Goal: Task Accomplishment & Management: Manage account settings

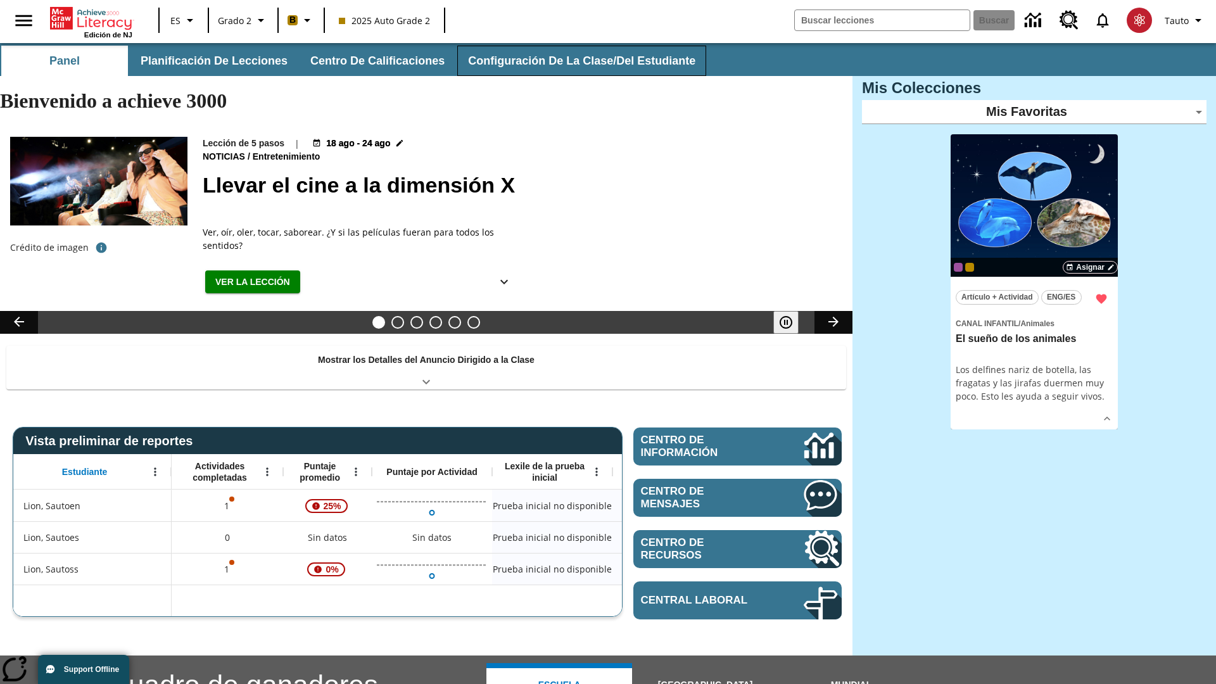
click at [573, 61] on button "Configuración de la clase/del estudiante" at bounding box center [581, 61] width 249 height 30
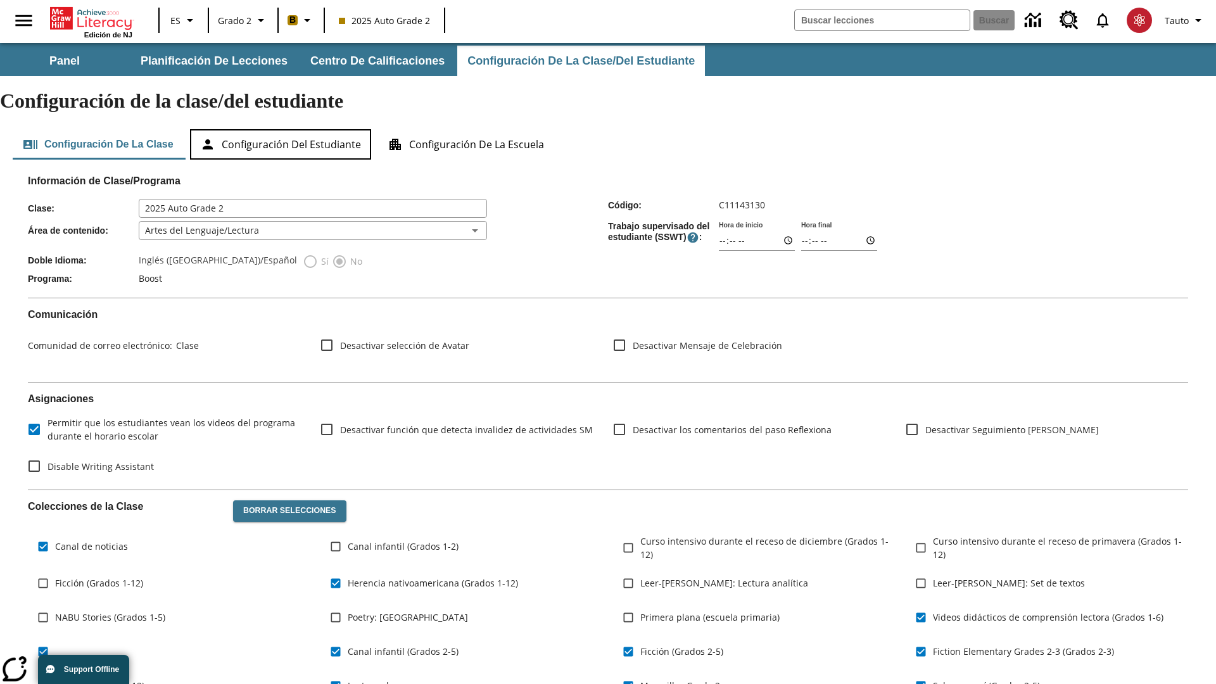
click at [282, 129] on button "Configuración del estudiante" at bounding box center [280, 144] width 181 height 30
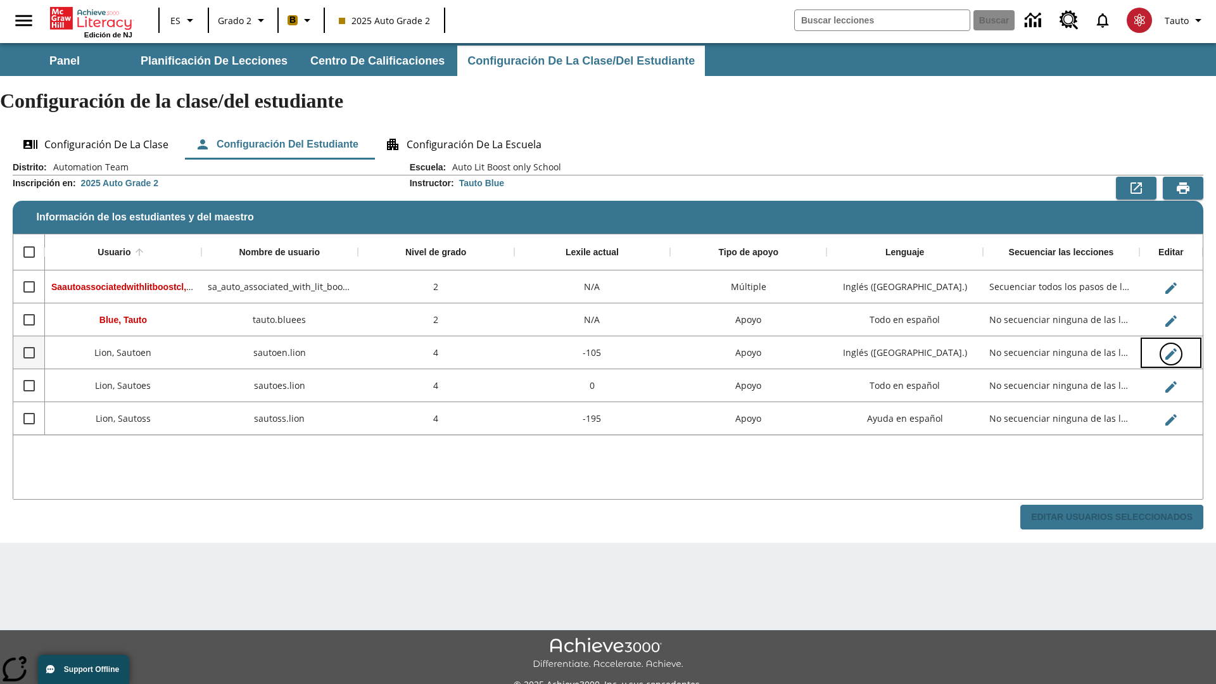
click at [1170, 348] on icon "Editar Usuario" at bounding box center [1170, 353] width 11 height 11
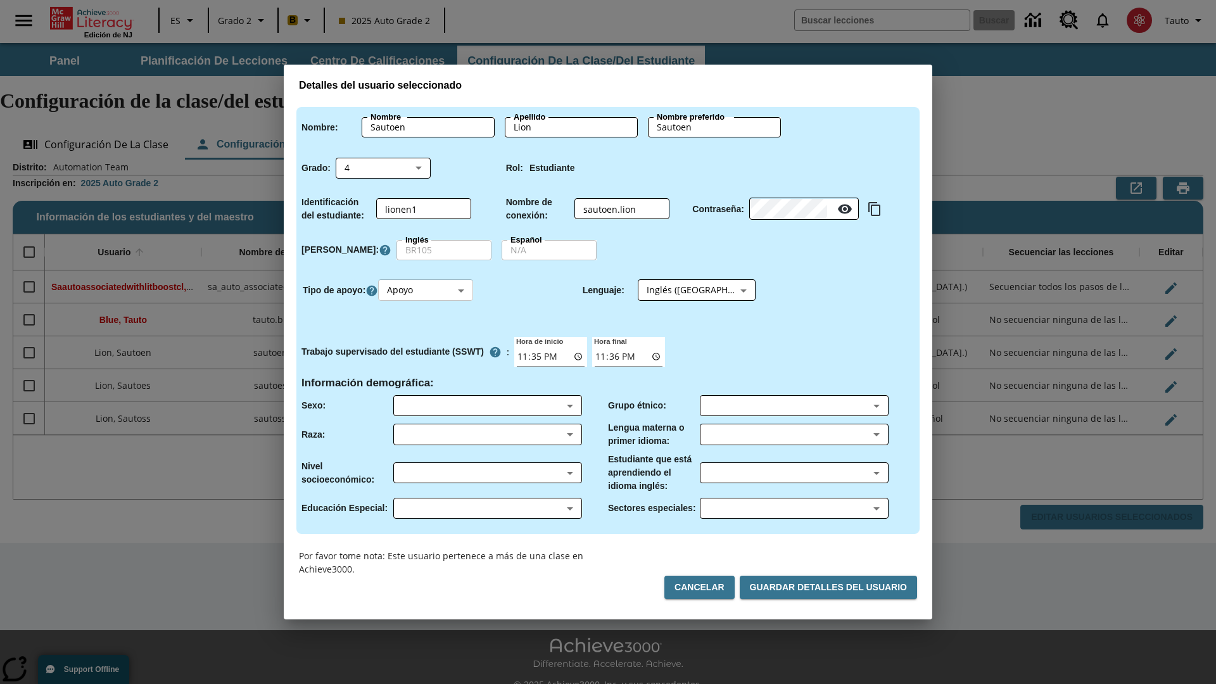
click at [427, 290] on body "Saltar al contenido principal Edición de NJ ES Grado 2 B 2025 Auto Grade 2 Busc…" at bounding box center [608, 377] width 1216 height 669
click at [427, 337] on li "Apoyo" at bounding box center [427, 337] width 95 height 21
click at [684, 290] on body "Saltar al contenido principal Edición de NJ ES Grado 2 B 2025 Auto Grade 2 Busc…" at bounding box center [608, 377] width 1216 height 669
click at [427, 290] on body "Saltar al contenido principal Edición de NJ ES Grado 2 B 2025 Auto Grade 2 Busc…" at bounding box center [608, 377] width 1216 height 669
click at [427, 358] on li "Enriquecimiento" at bounding box center [427, 358] width 95 height 21
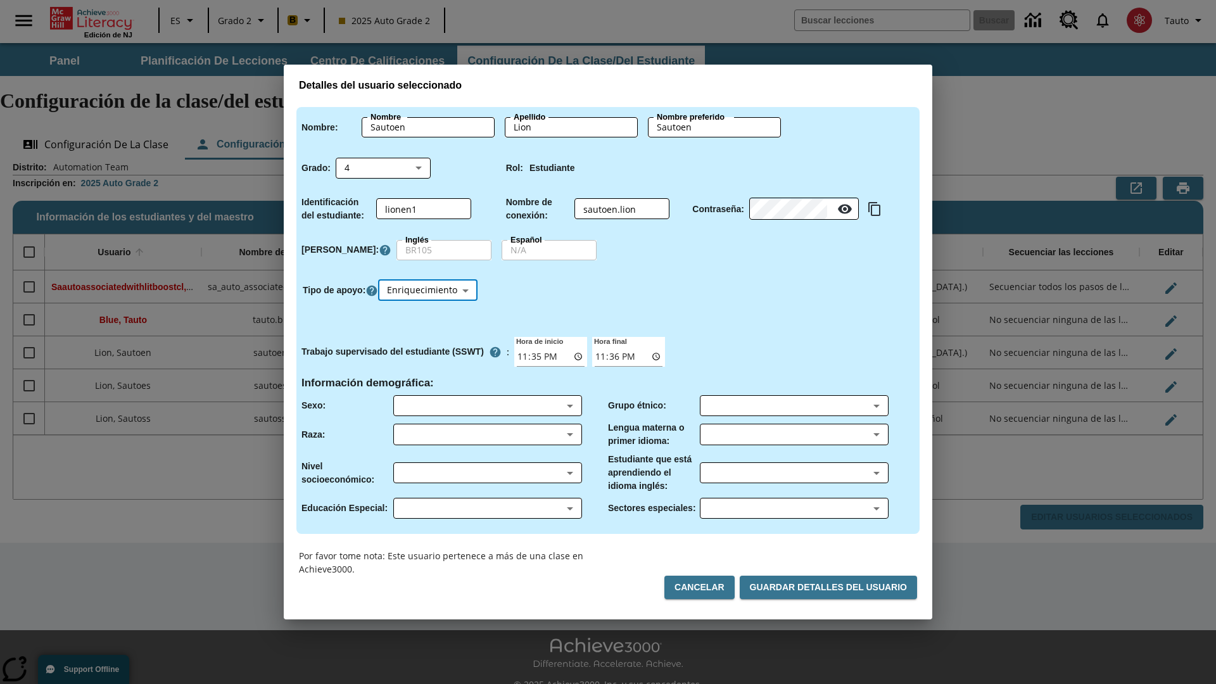
click at [429, 290] on body "Saltar al contenido principal Edición de NJ ES Grado 2 B 2025 Auto Grade 2 Busc…" at bounding box center [608, 377] width 1216 height 669
click at [429, 316] on li "Estándar" at bounding box center [429, 316] width 99 height 21
click at [427, 290] on body "Saltar al contenido principal Edición de NJ ES Grado 2 B 2025 Auto Grade 2 Busc…" at bounding box center [608, 377] width 1216 height 669
click at [427, 379] on li "Múltiple" at bounding box center [427, 379] width 95 height 21
type input "M"
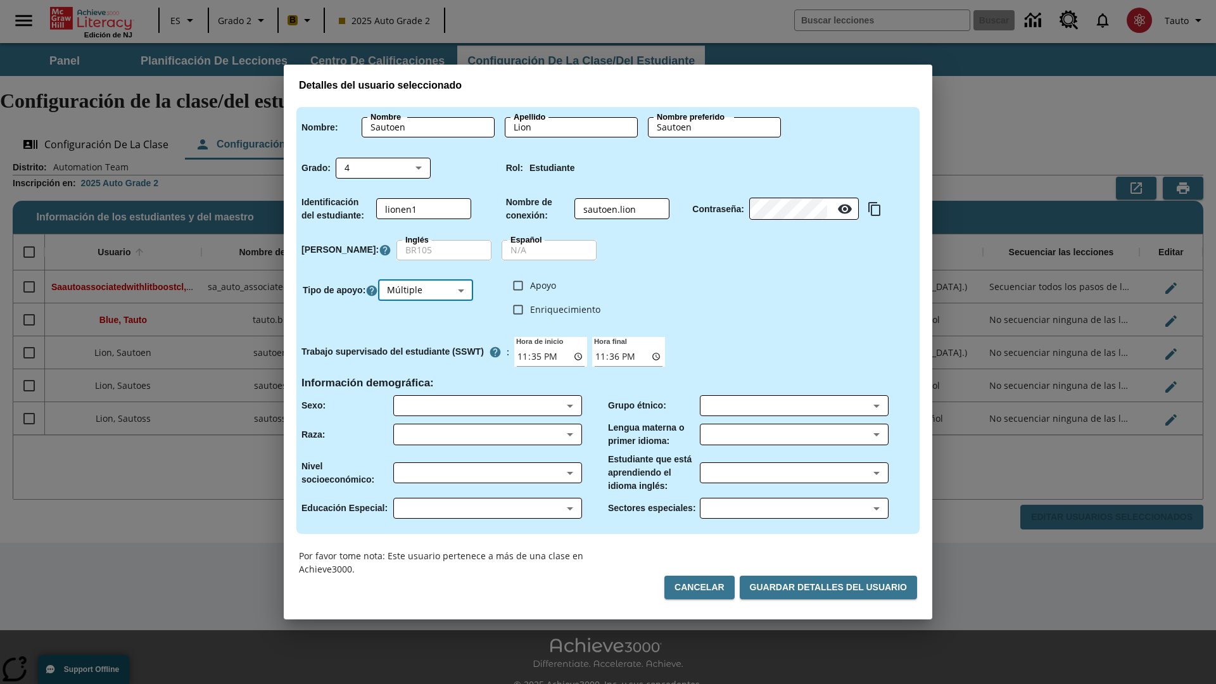
click at [518, 309] on input "Enriquecimiento" at bounding box center [518, 310] width 24 height 24
checkbox input "true"
click at [518, 285] on input "Apoyo" at bounding box center [518, 286] width 24 height 24
checkbox input "true"
click at [684, 290] on body "Saltar al contenido principal Edición de NJ ES Grado 2 B 2025 Auto Grade 2 Busc…" at bounding box center [608, 377] width 1216 height 669
